Goal: Transaction & Acquisition: Book appointment/travel/reservation

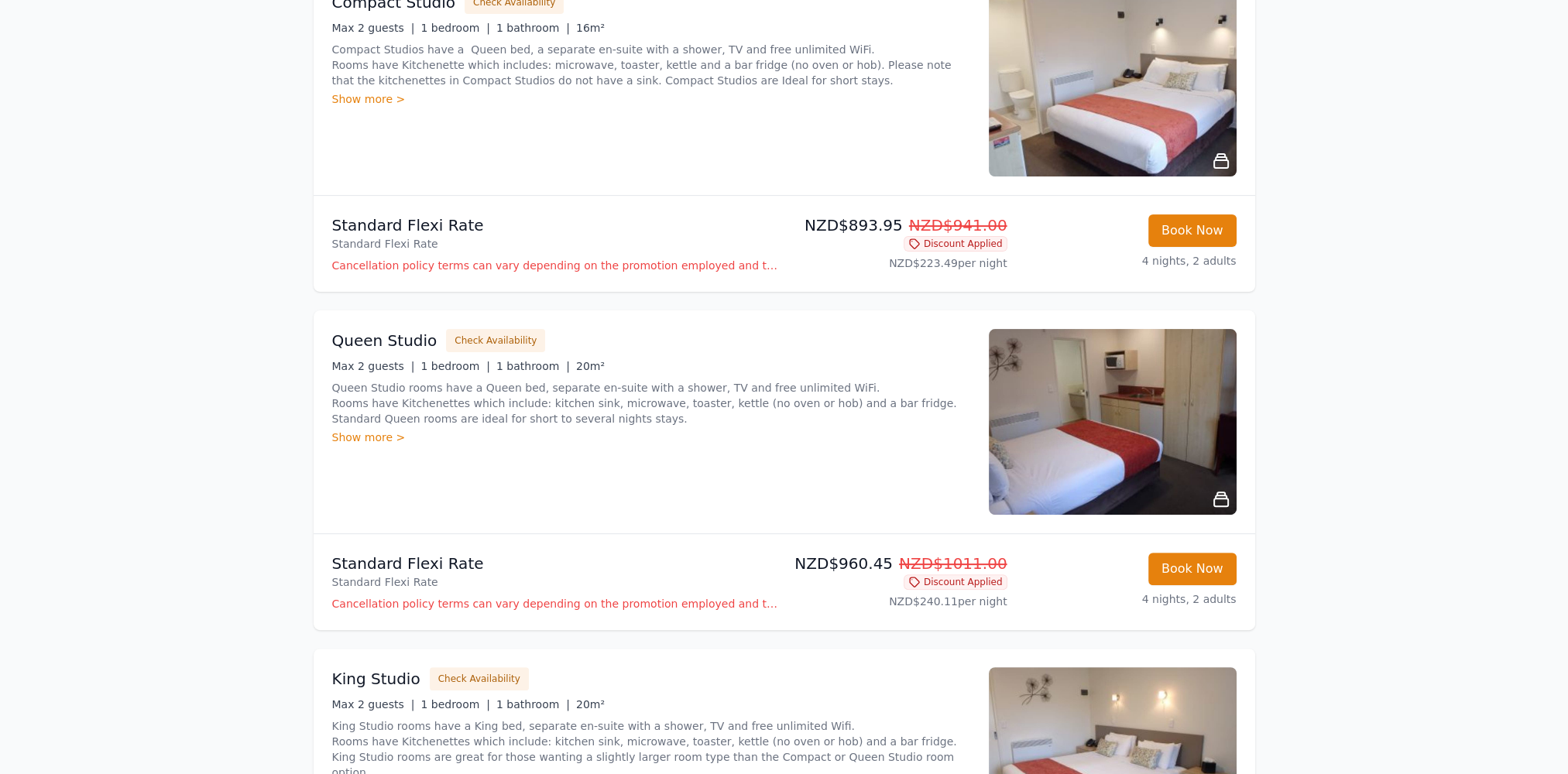
scroll to position [620, 0]
click at [1192, 568] on button "Book Now" at bounding box center [1192, 568] width 88 height 33
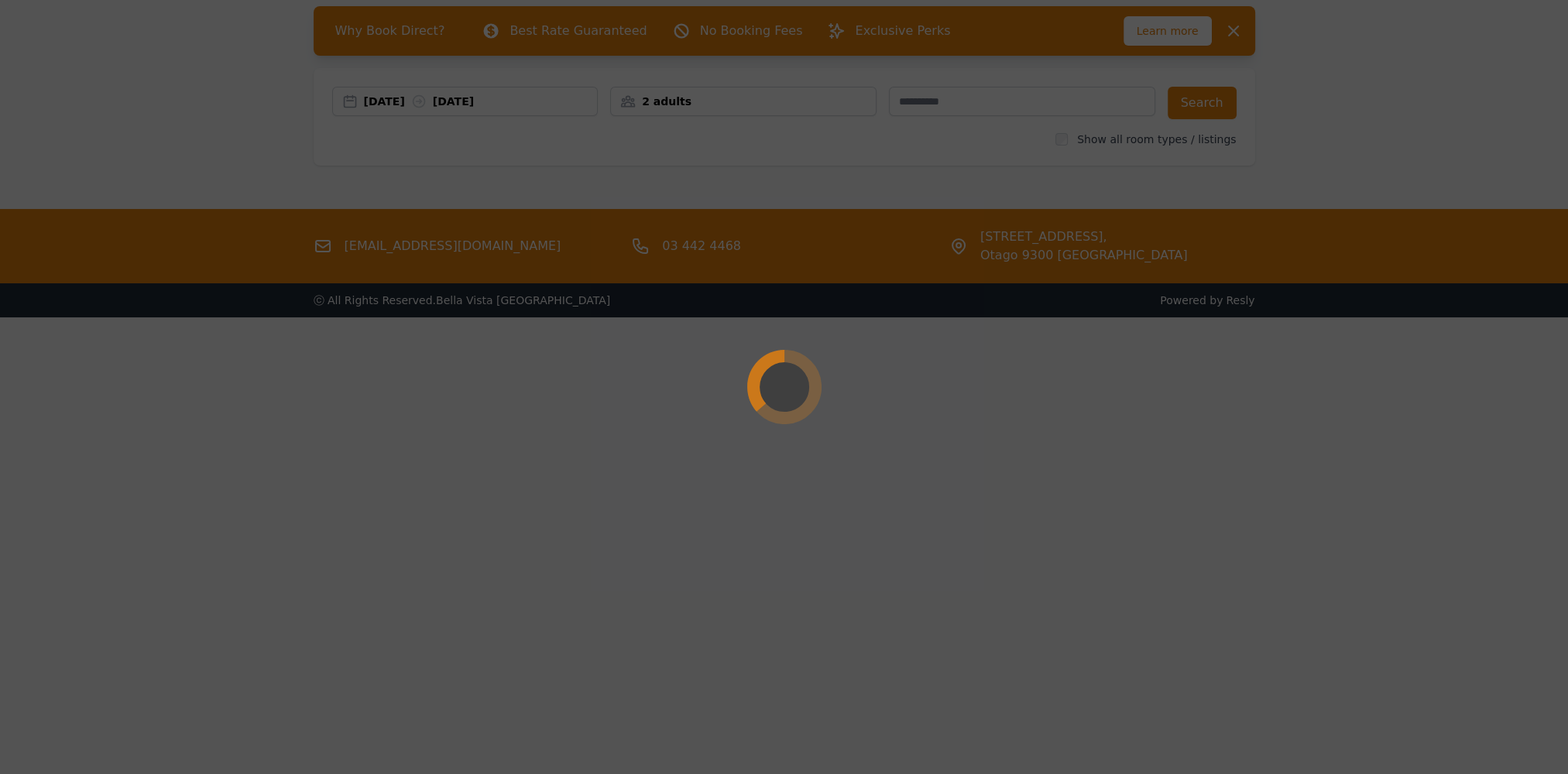
select select "**"
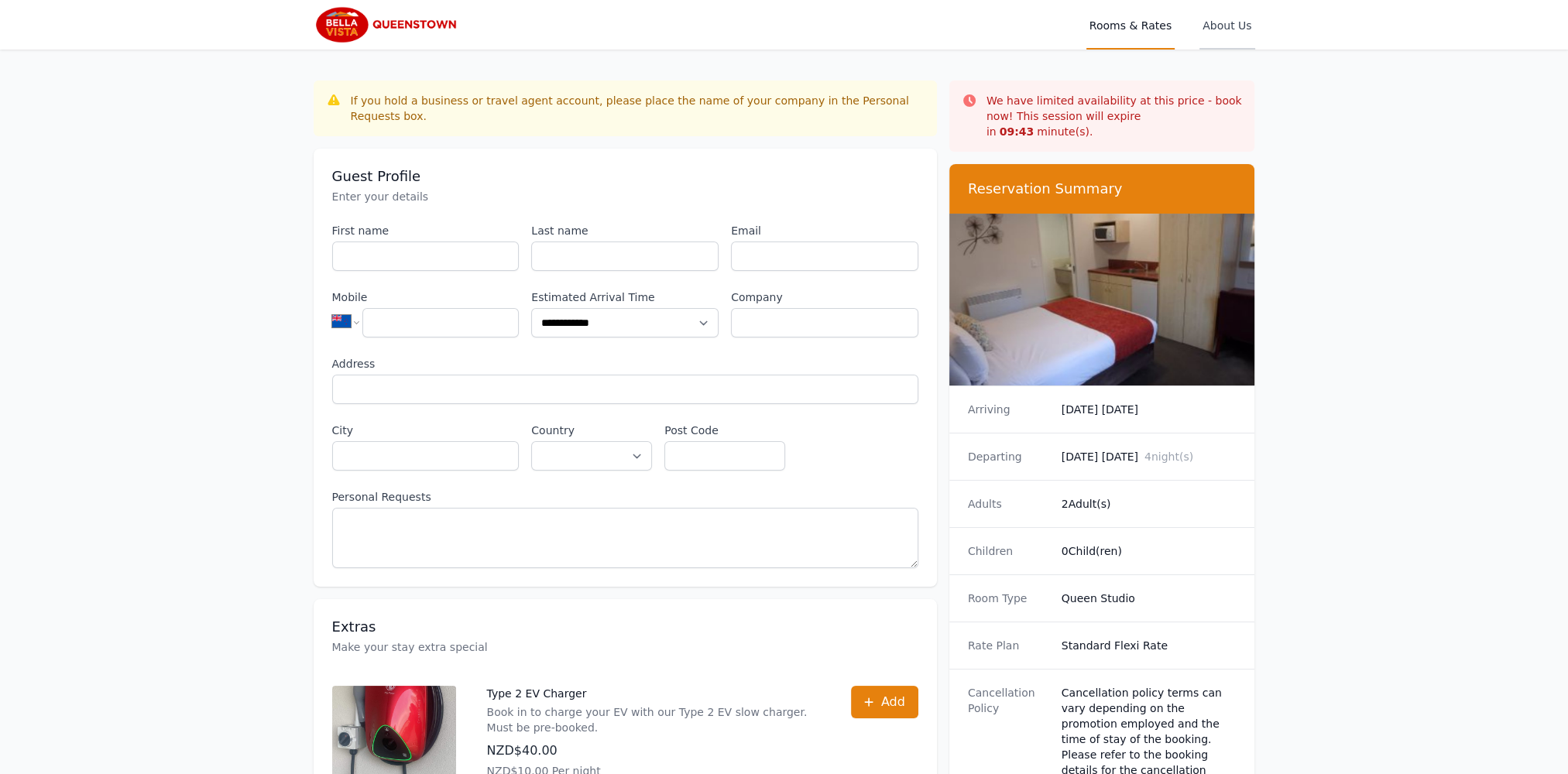
click at [1235, 28] on span "About Us" at bounding box center [1227, 24] width 55 height 49
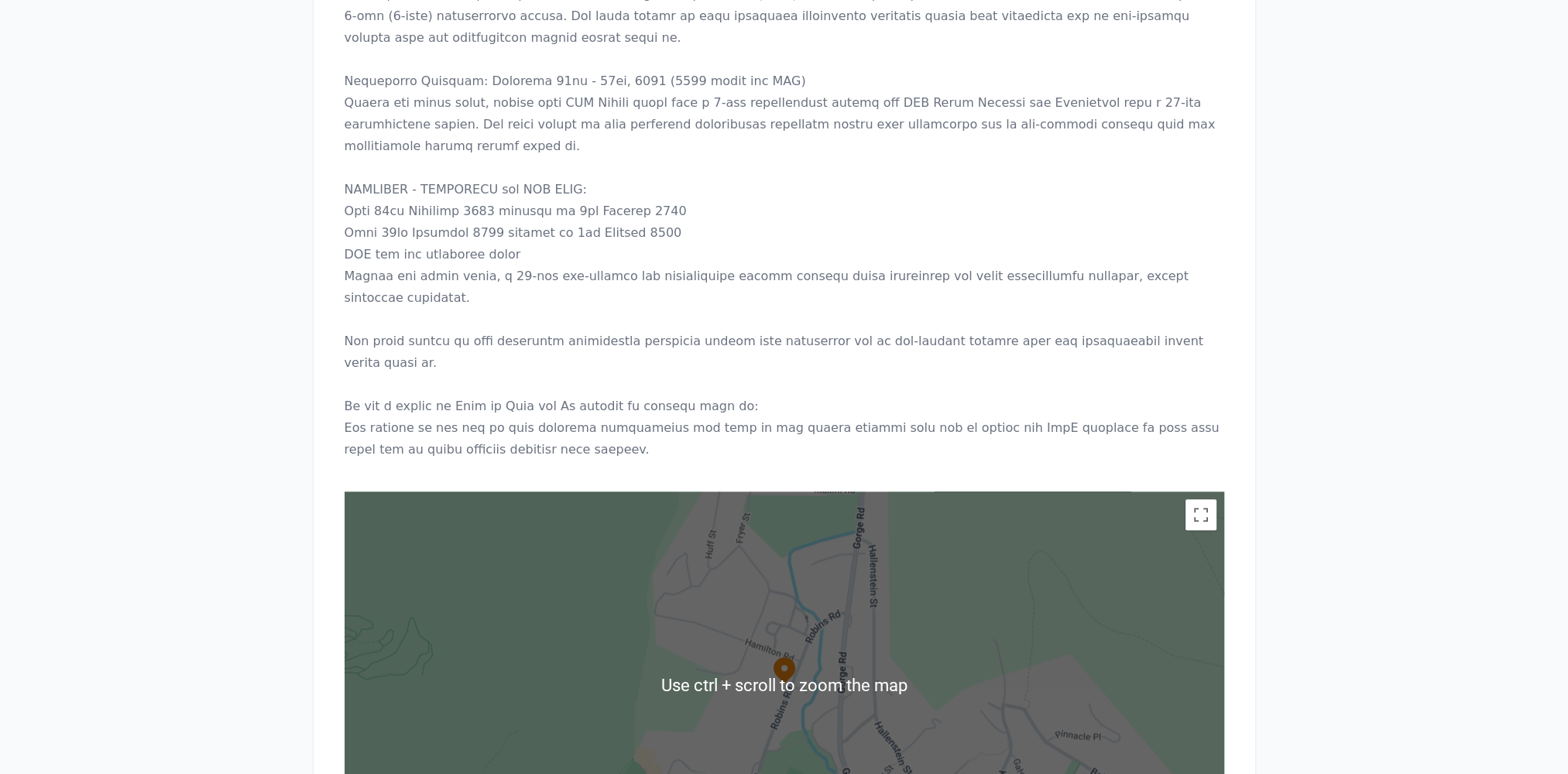
scroll to position [2341, 0]
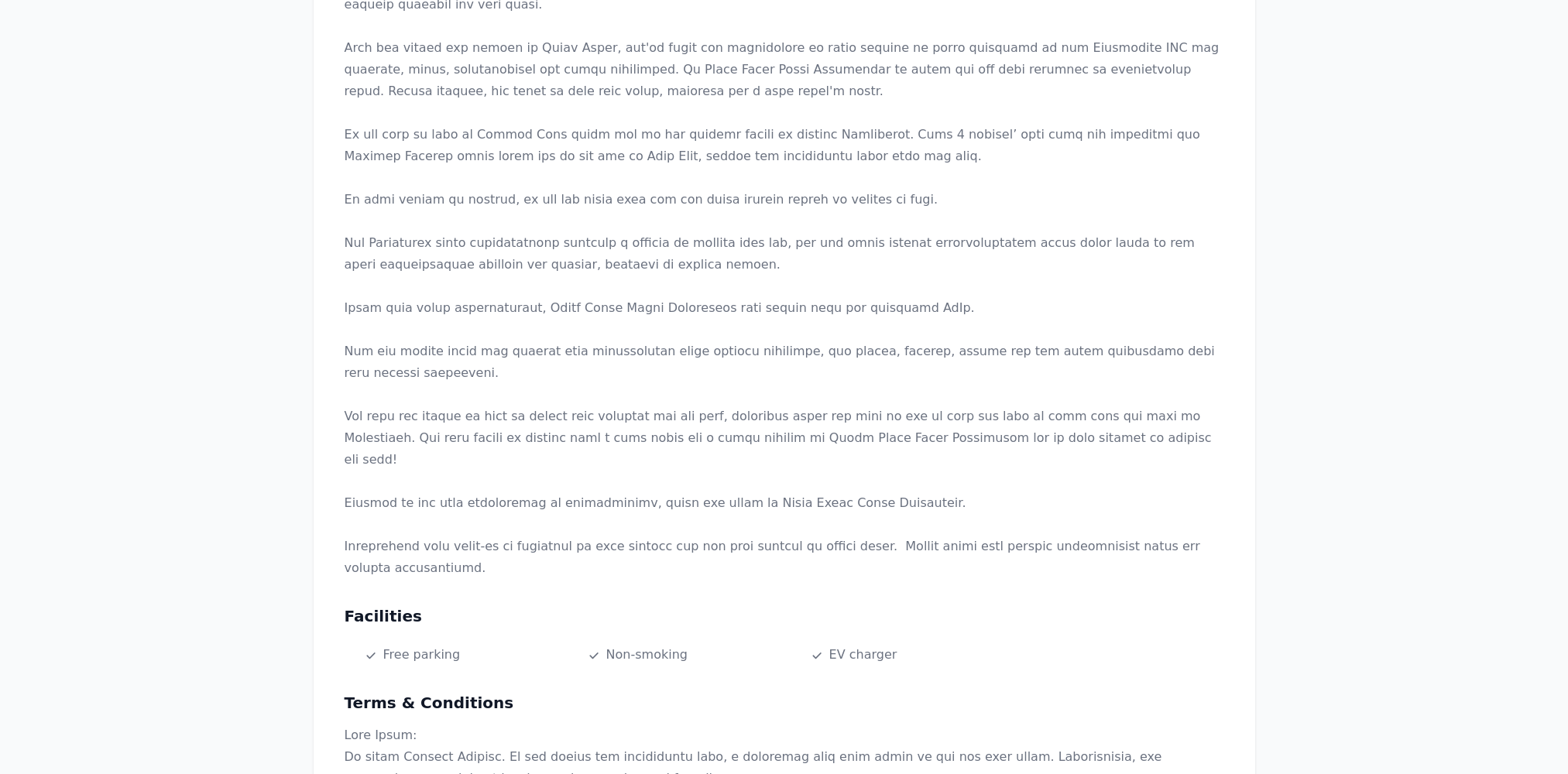
scroll to position [0, 0]
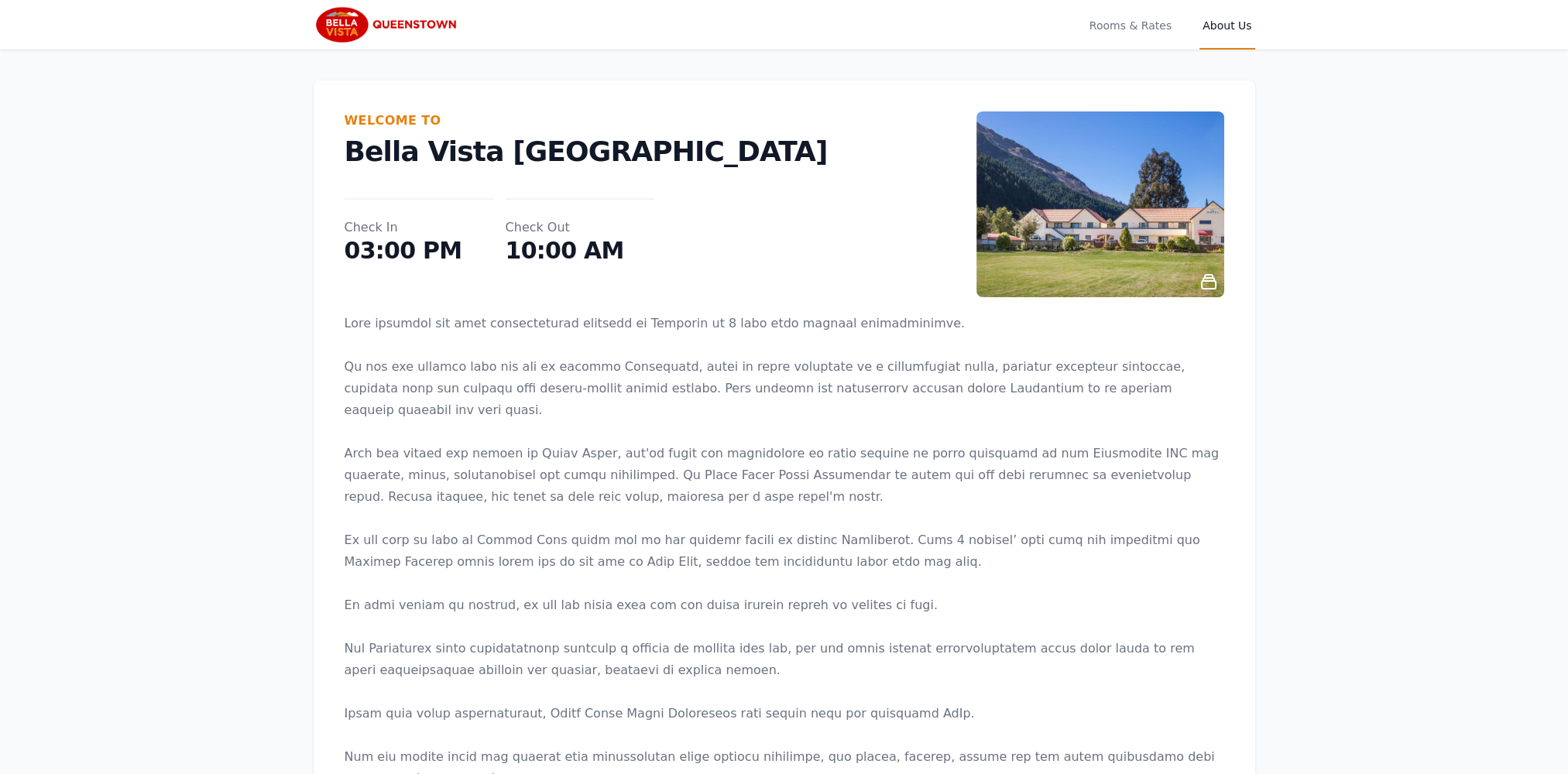
select select "**"
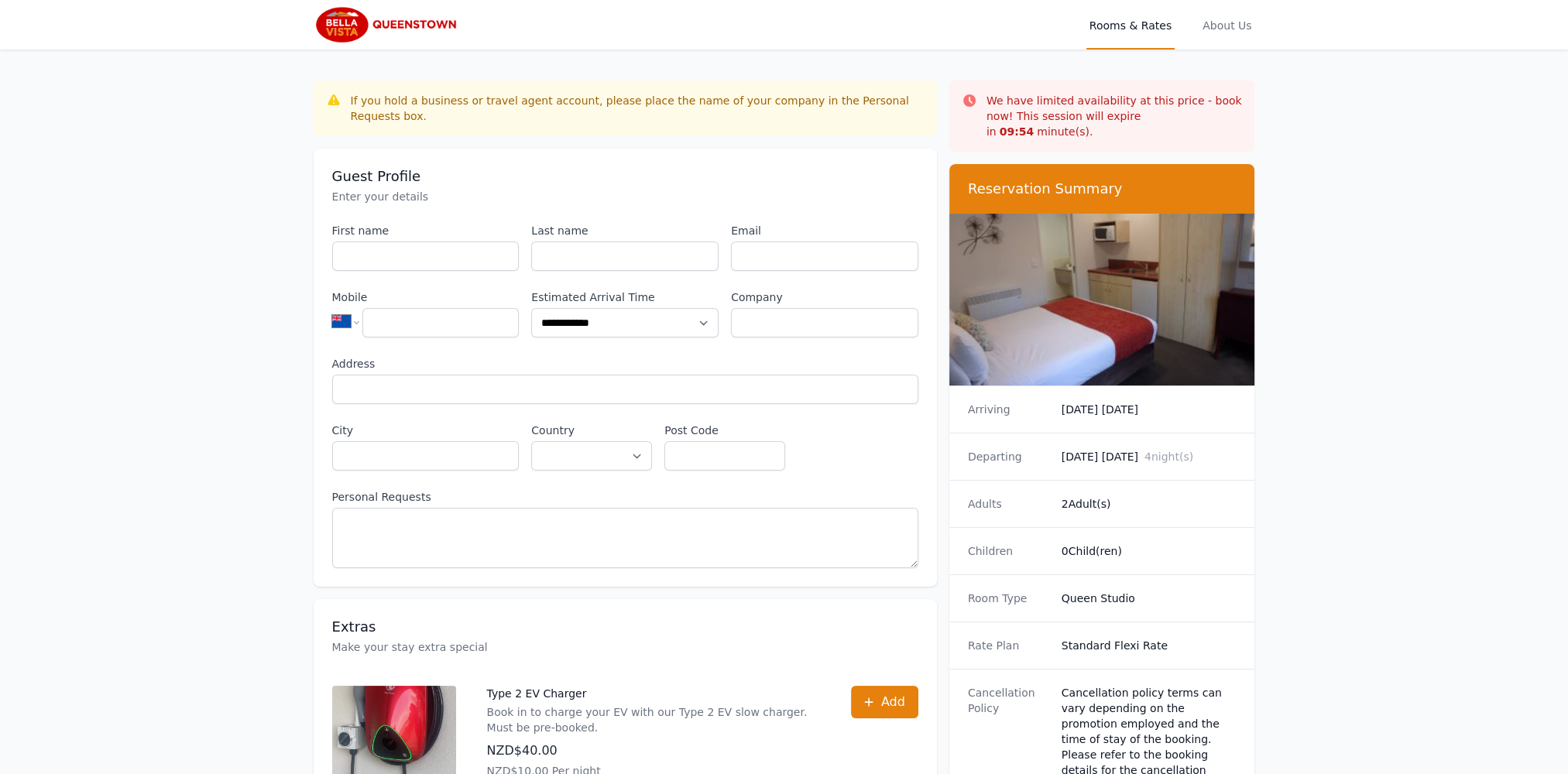
scroll to position [75, 0]
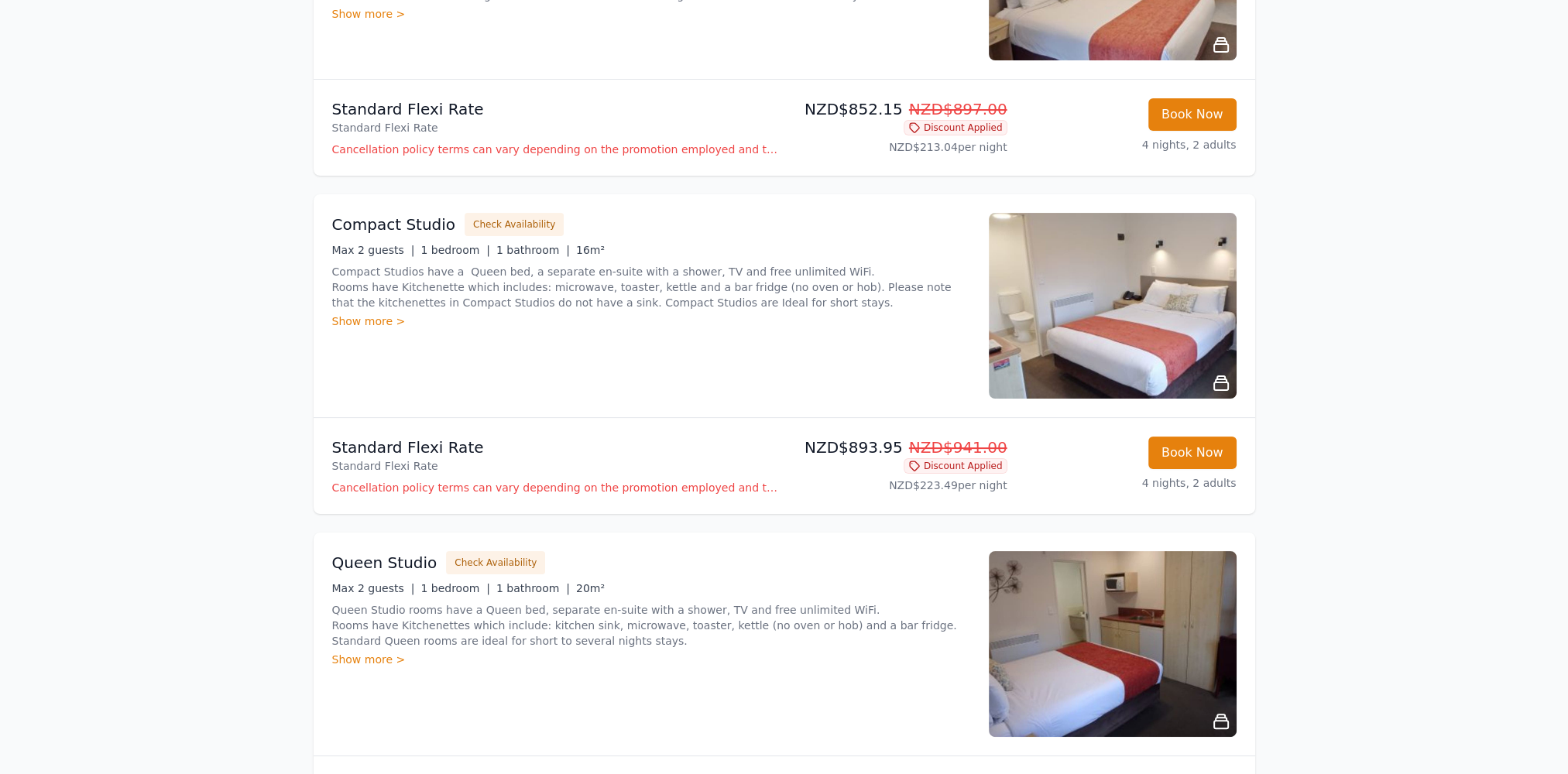
scroll to position [542, 0]
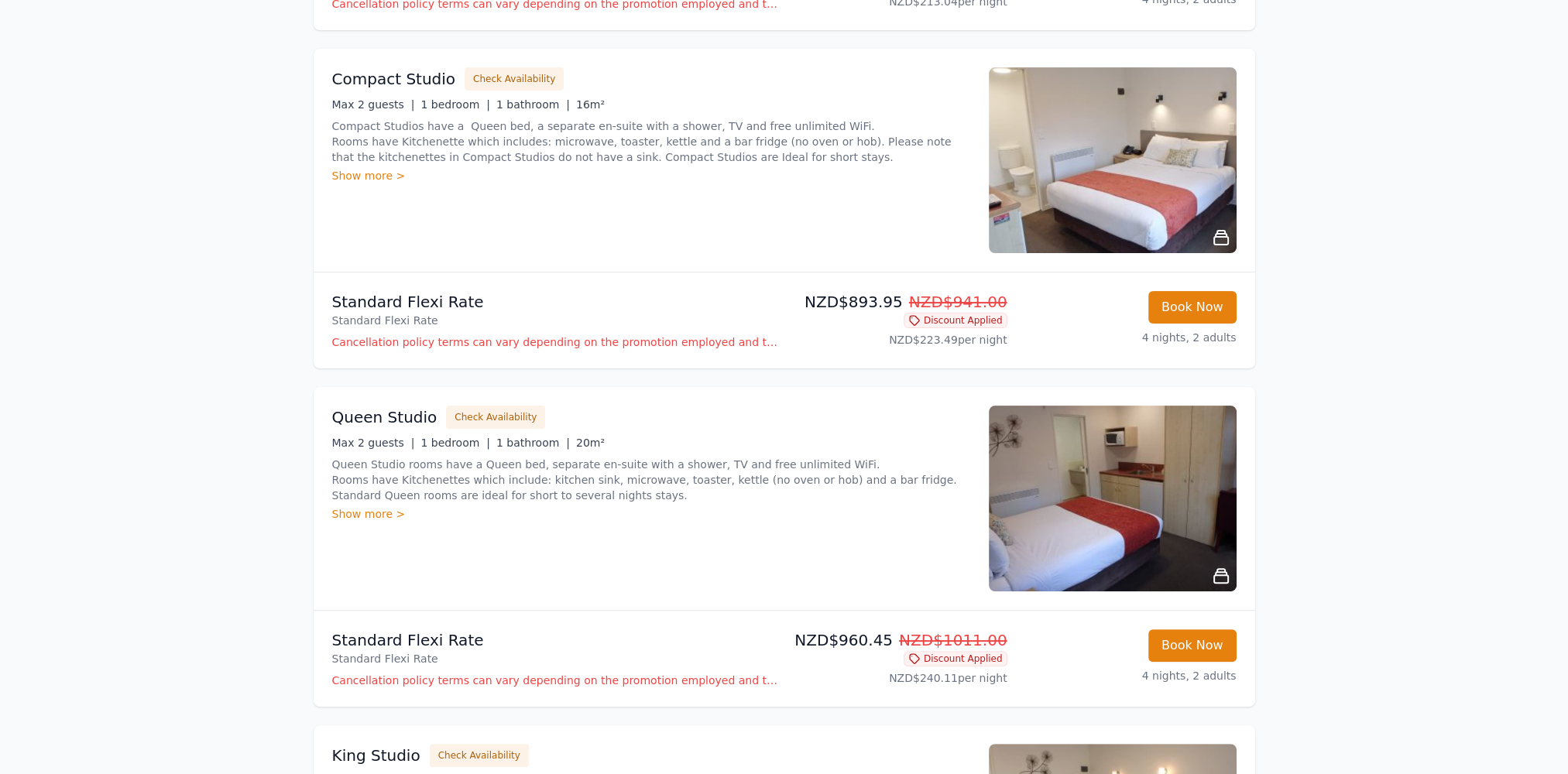
click at [1057, 517] on img at bounding box center [1112, 499] width 247 height 186
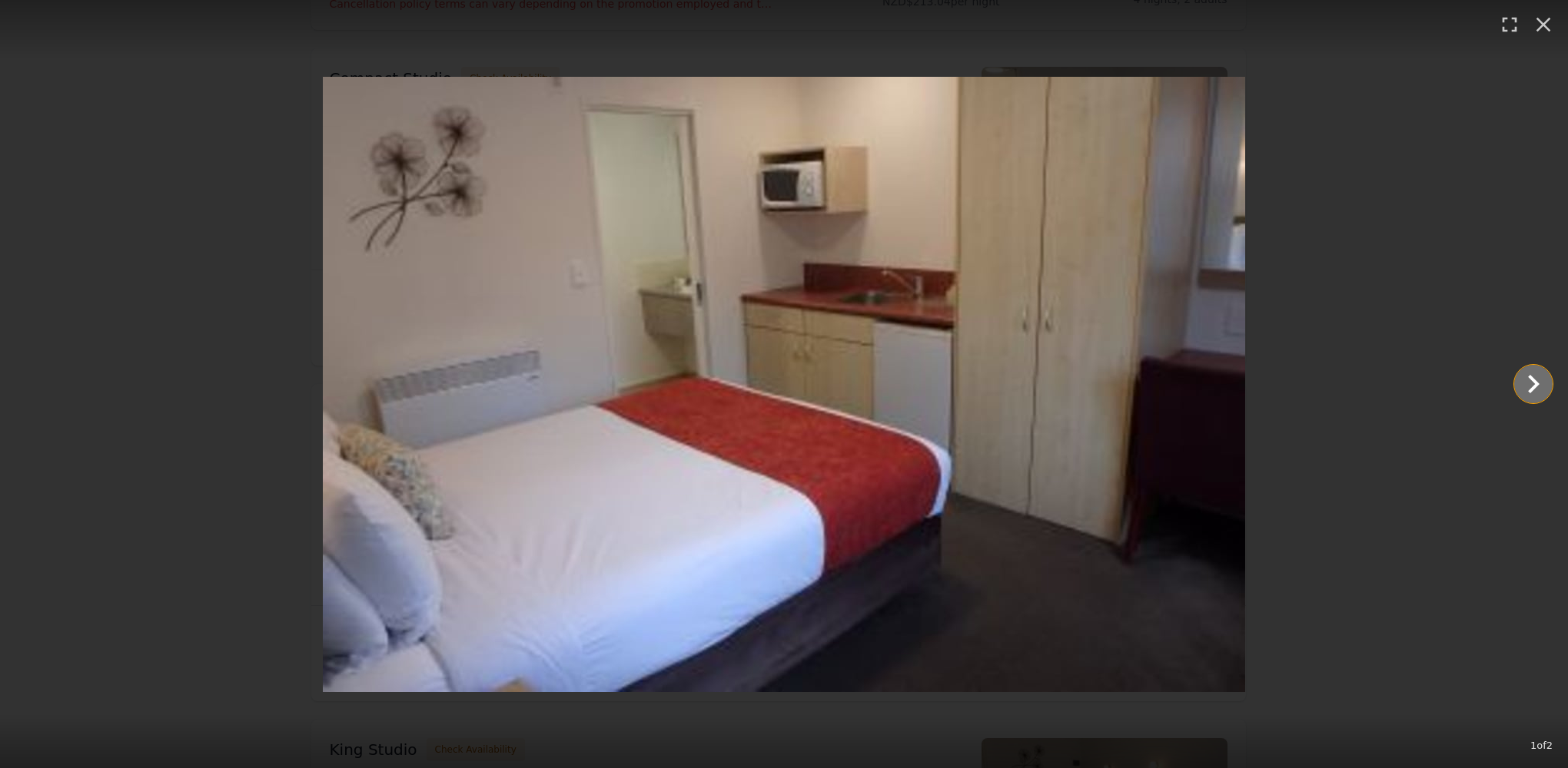
click at [1534, 377] on icon "Show slide 2 of 2" at bounding box center [1533, 384] width 37 height 37
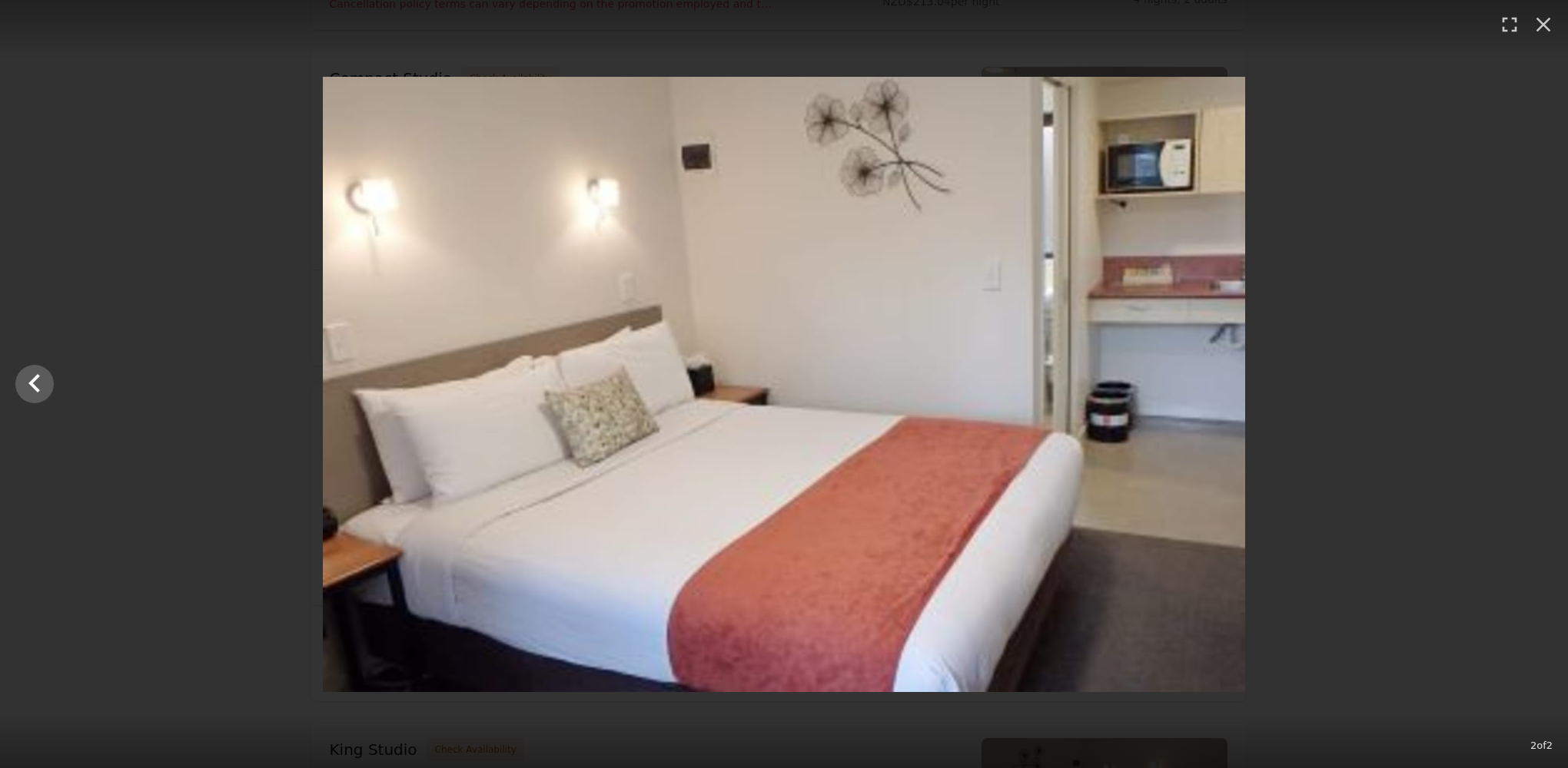
click at [1534, 377] on div at bounding box center [784, 385] width 1568 height 616
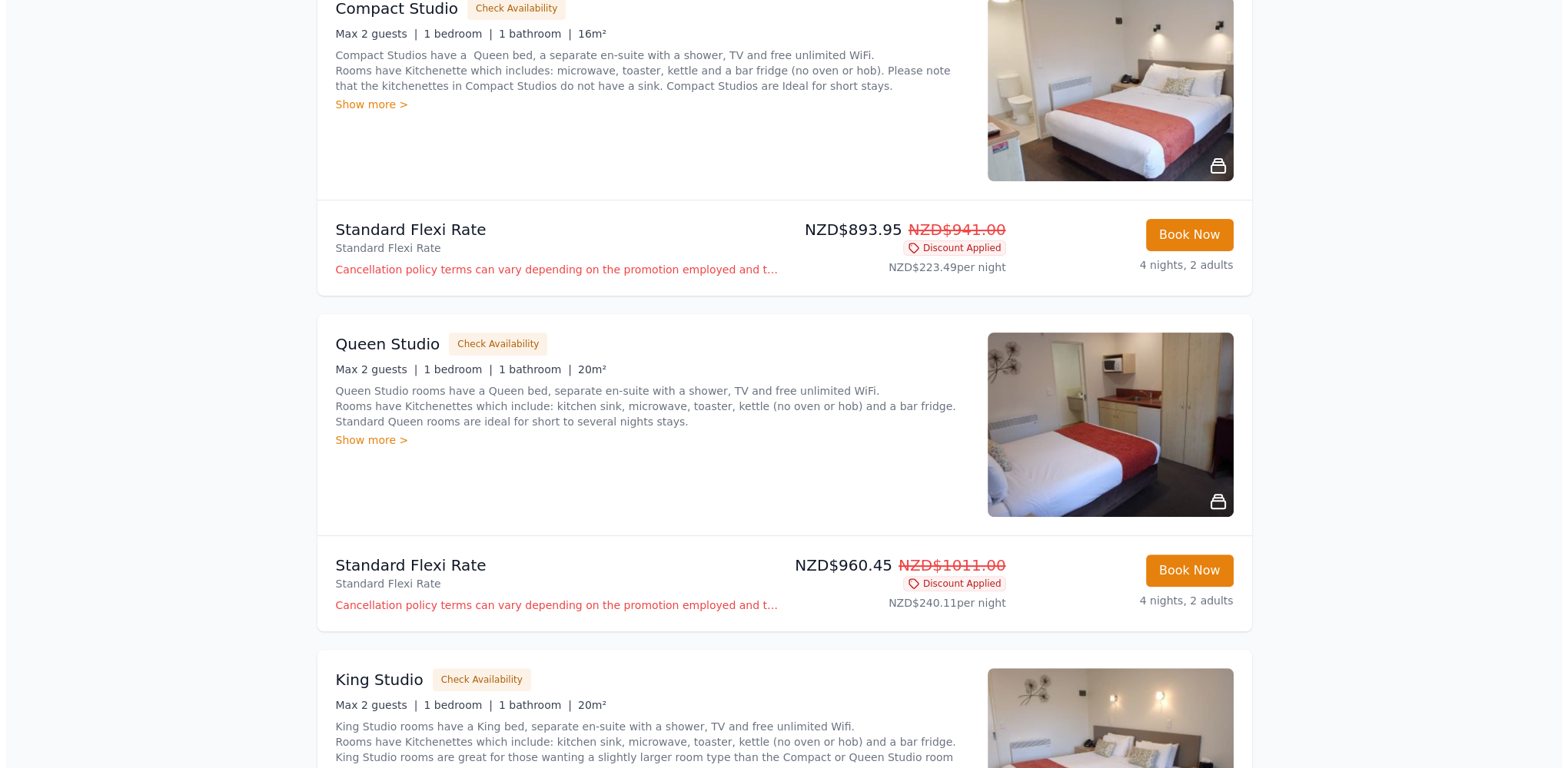
scroll to position [692, 0]
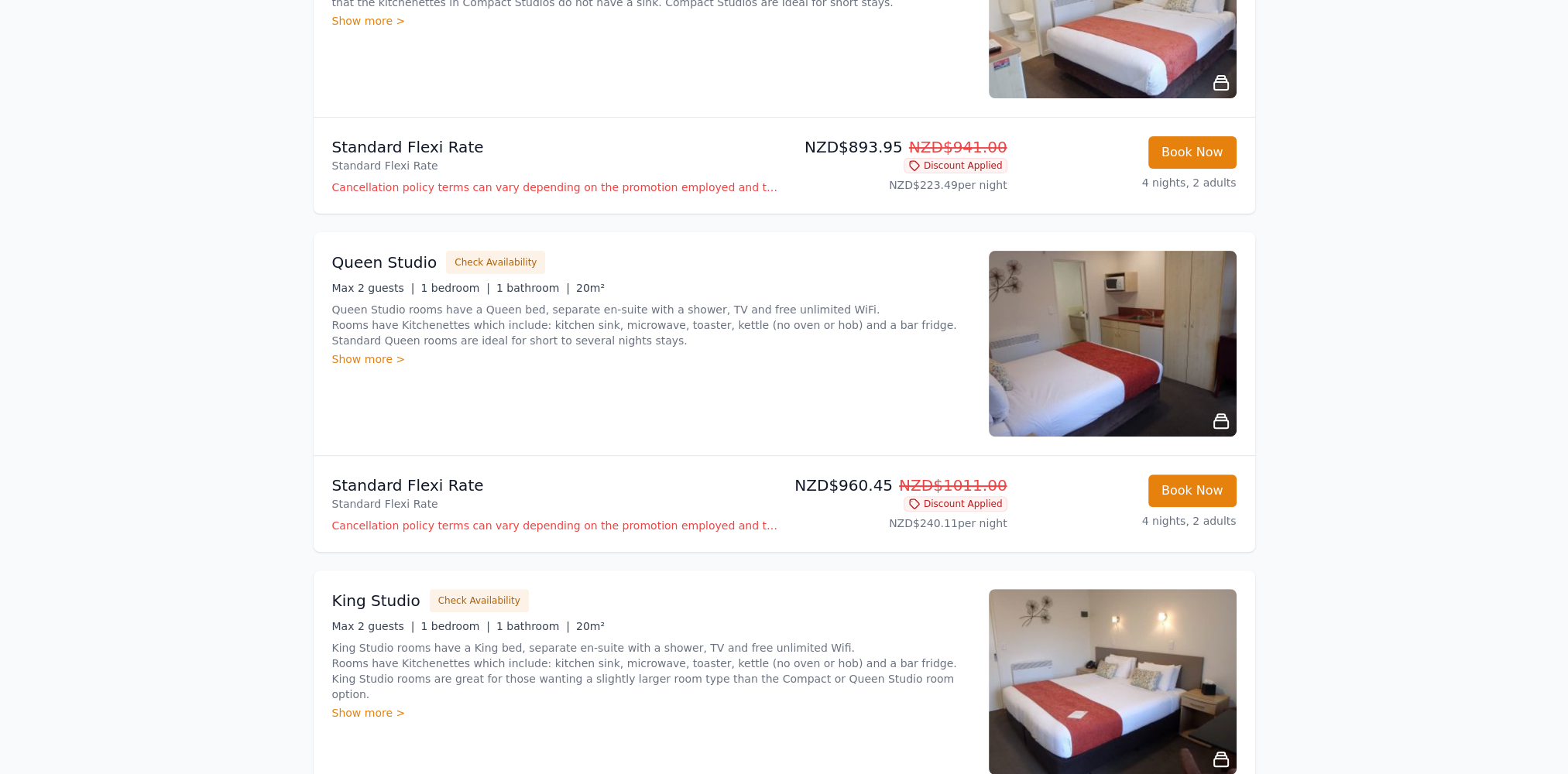
click at [512, 530] on p "Cancellation policy terms can vary depending on the promotion employed and the …" at bounding box center [556, 526] width 446 height 16
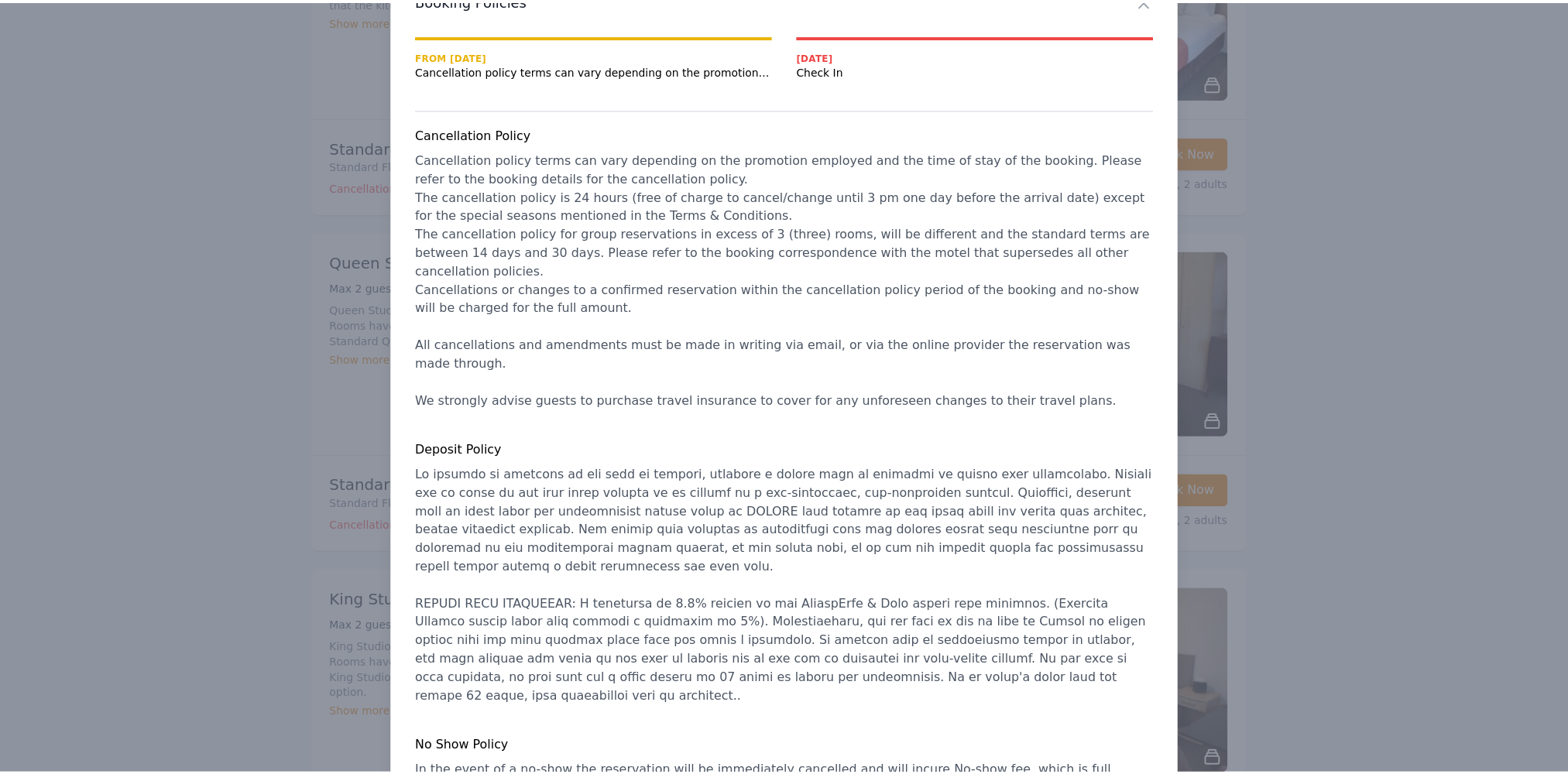
scroll to position [0, 0]
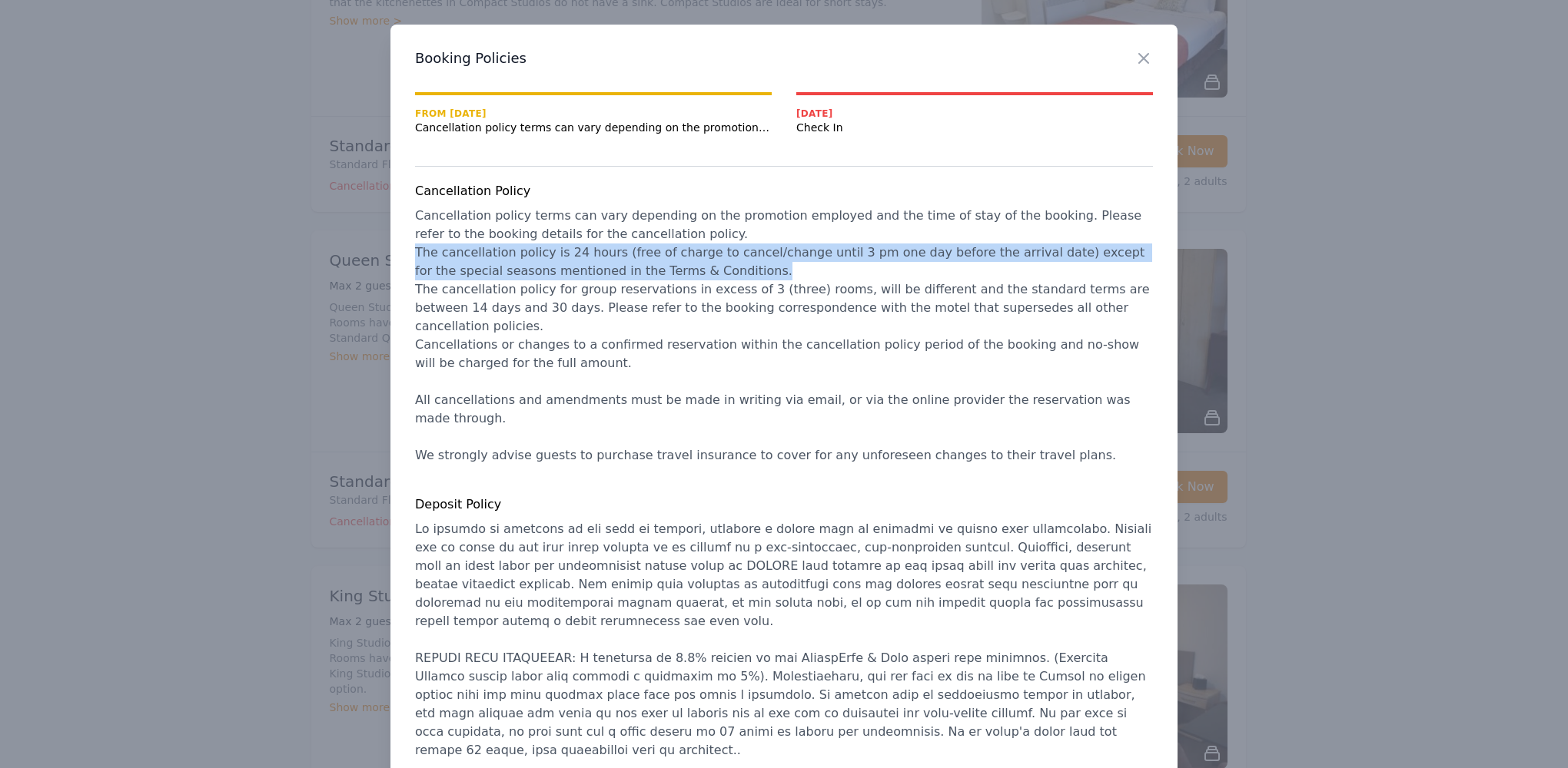
drag, startPoint x: 669, startPoint y: 272, endPoint x: 404, endPoint y: 258, distance: 265.4
click at [404, 258] on div "Close Booking Policies From [DATE] [DATE] Check In Cancellation Policy Deposit …" at bounding box center [784, 450] width 787 height 852
copy span "The cancellation policy is 24 hours (free of charge to cancel/change until 3 pm…"
click at [1141, 54] on icon "button" at bounding box center [1143, 58] width 18 height 18
